Goal: Task Accomplishment & Management: Use online tool/utility

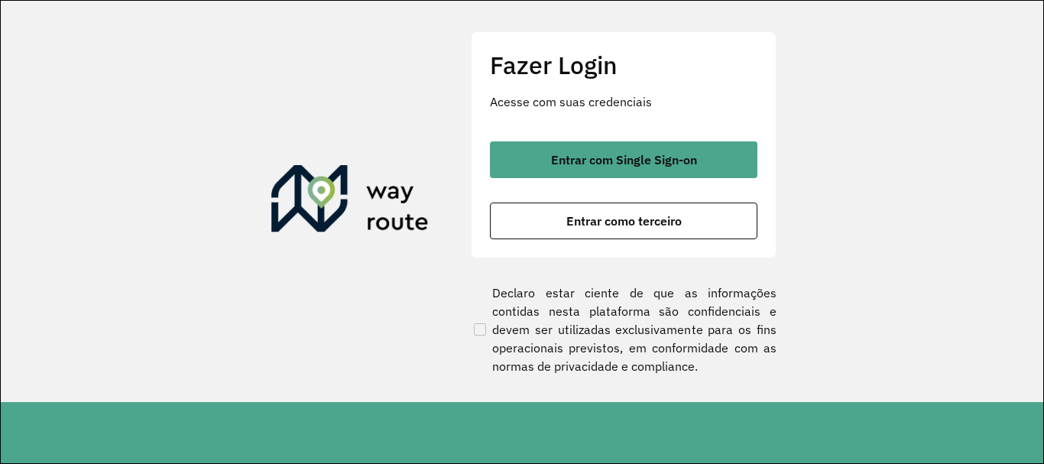
scroll to position [1002, 0]
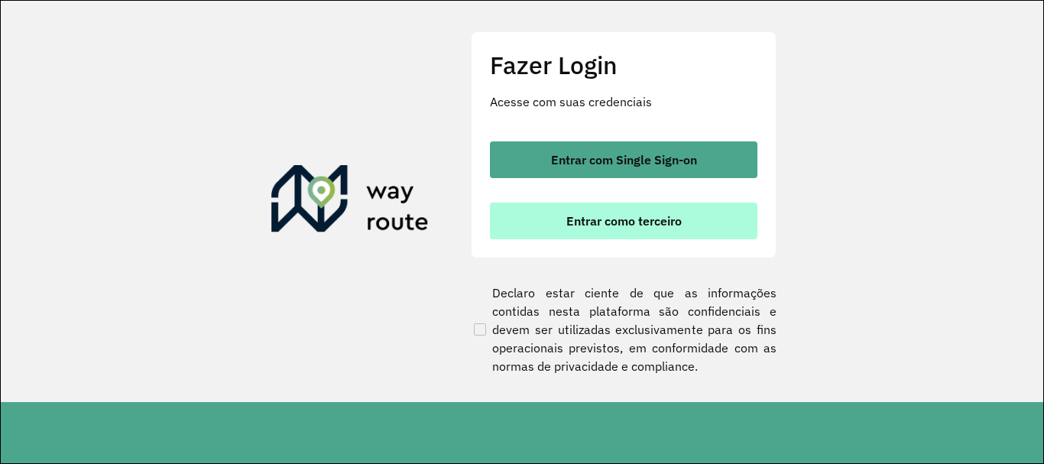
click at [614, 222] on span "Entrar como terceiro" at bounding box center [623, 221] width 115 height 12
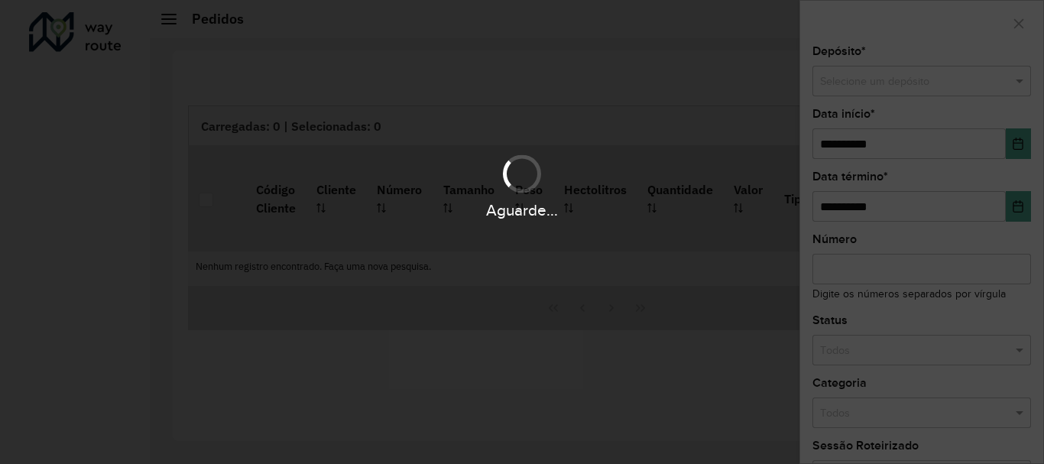
scroll to position [1002, 0]
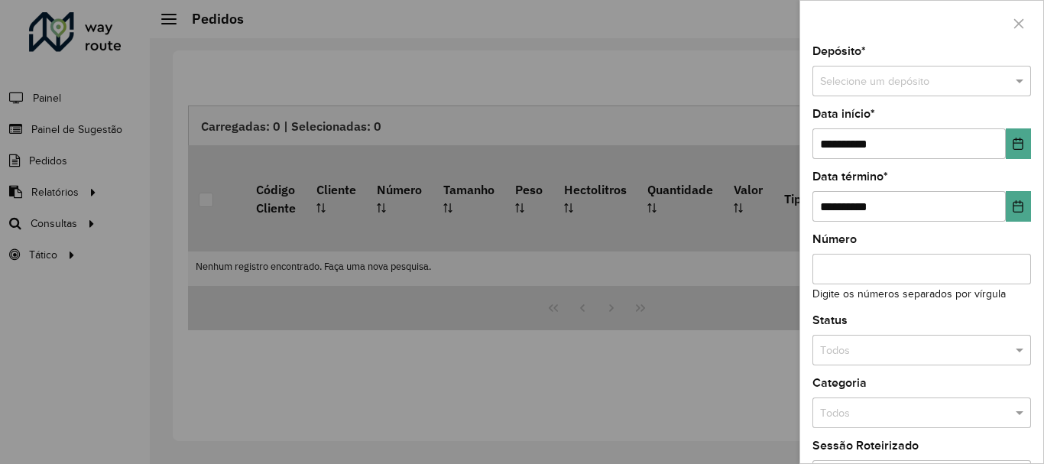
click at [60, 220] on div at bounding box center [522, 232] width 1044 height 464
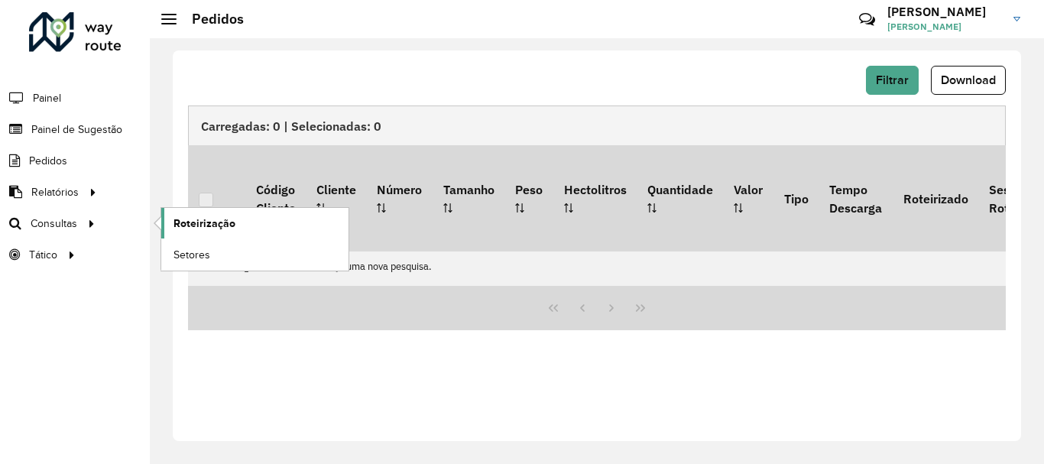
click at [191, 229] on span "Roteirização" at bounding box center [204, 224] width 62 height 16
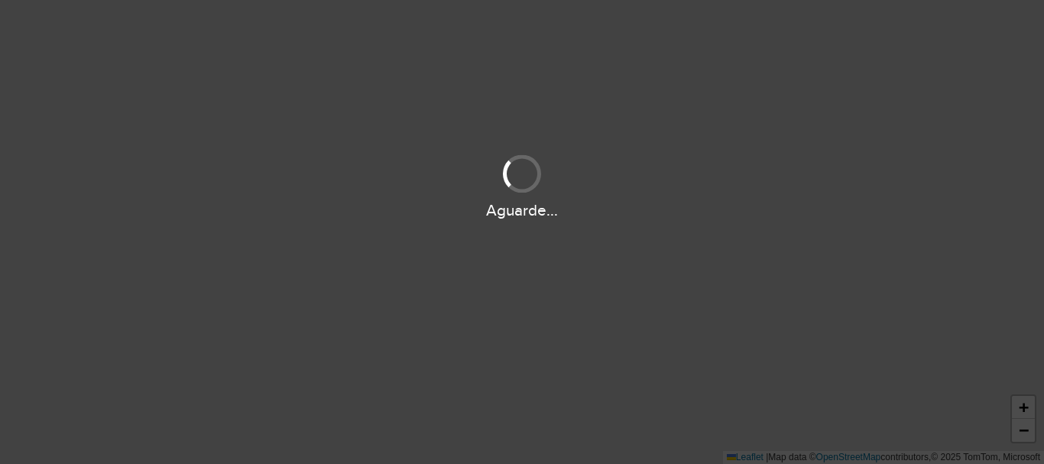
scroll to position [1002, 0]
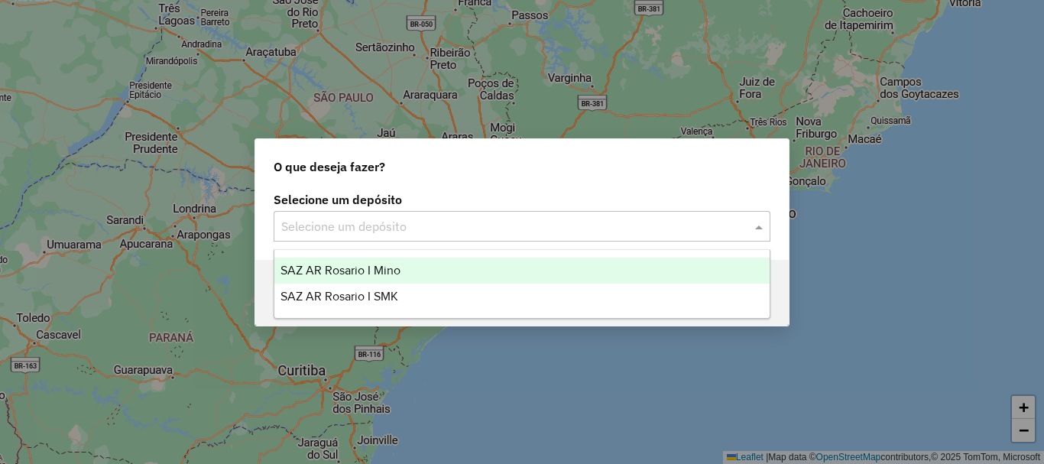
click at [759, 221] on span at bounding box center [760, 226] width 19 height 18
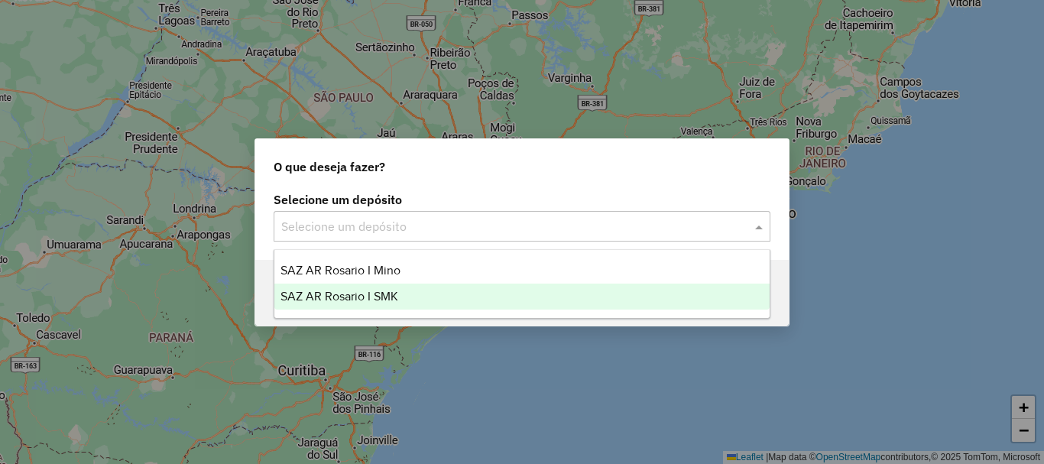
click at [364, 300] on span "SAZ AR Rosario I SMK" at bounding box center [339, 296] width 118 height 13
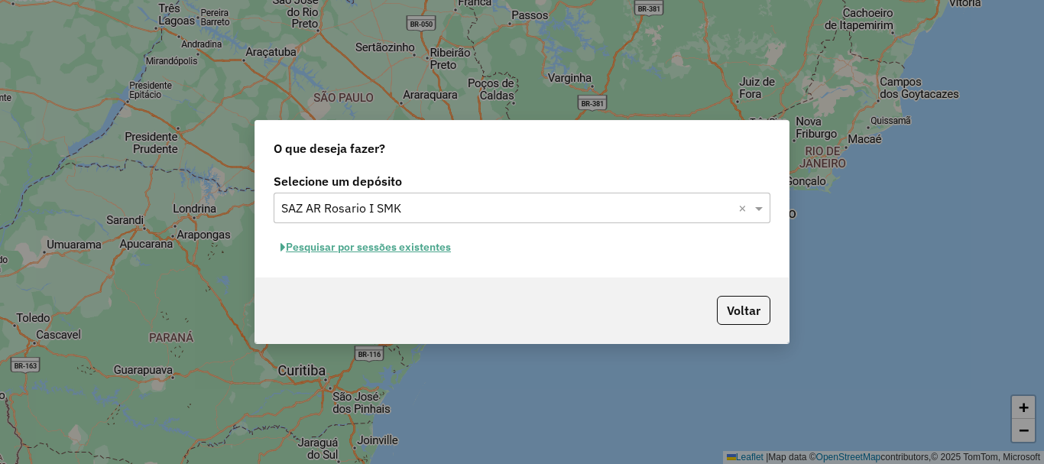
click at [350, 246] on button "Pesquisar por sessões existentes" at bounding box center [366, 247] width 184 height 24
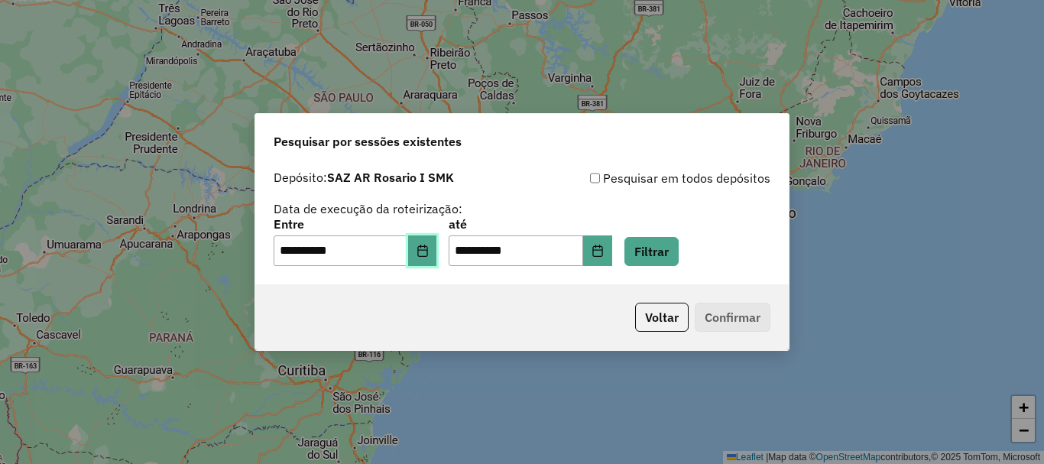
click at [422, 251] on button "Choose Date" at bounding box center [422, 250] width 29 height 31
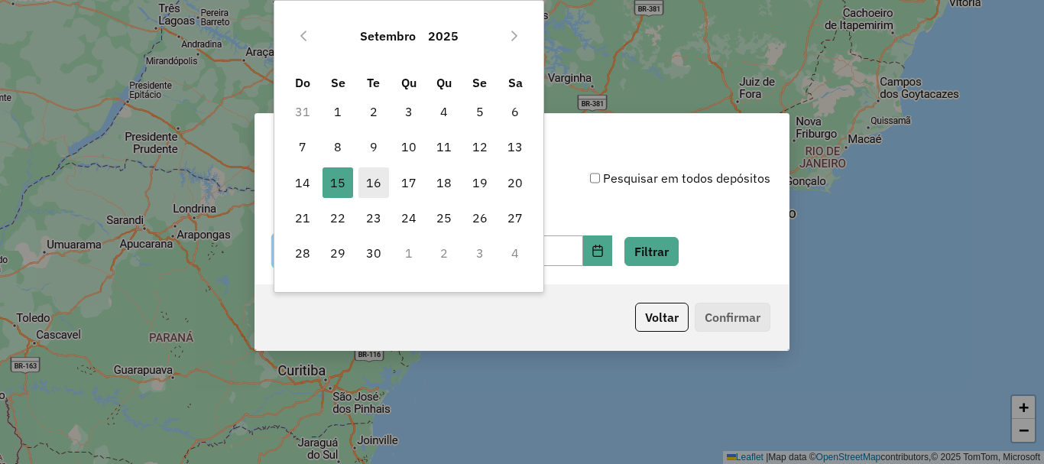
click at [376, 184] on span "16" at bounding box center [373, 182] width 31 height 31
type input "**********"
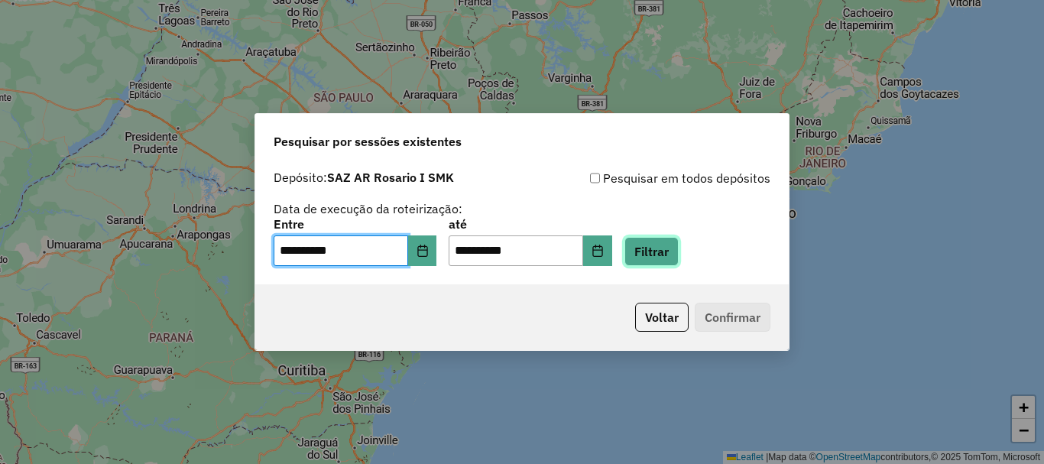
click at [679, 243] on button "Filtrar" at bounding box center [651, 251] width 54 height 29
